Goal: Information Seeking & Learning: Learn about a topic

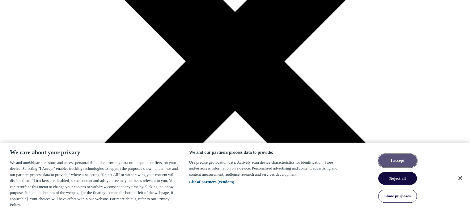
click at [380, 165] on button "I accept" at bounding box center [397, 160] width 39 height 13
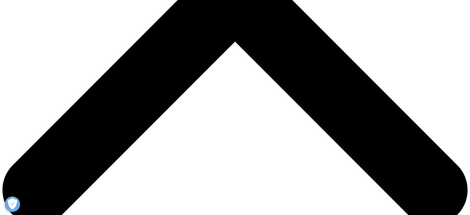
scroll to position [166, 0]
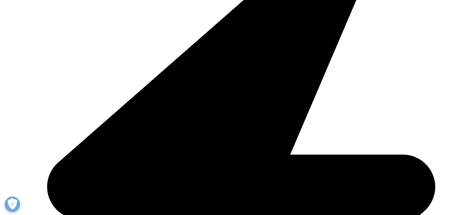
scroll to position [209, 0]
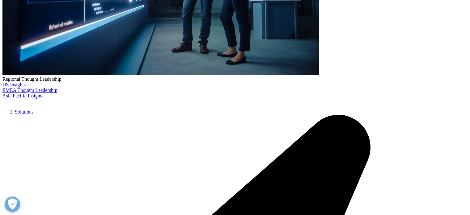
type input "payer mix optimization"
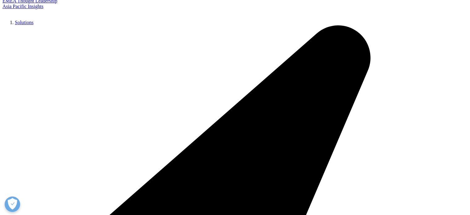
scroll to position [299, 0]
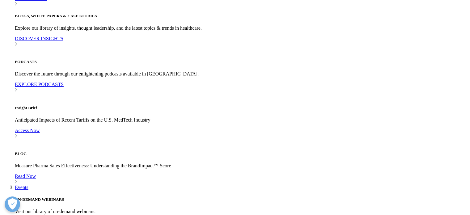
scroll to position [239, 364]
